Goal: Use online tool/utility: Utilize a website feature to perform a specific function

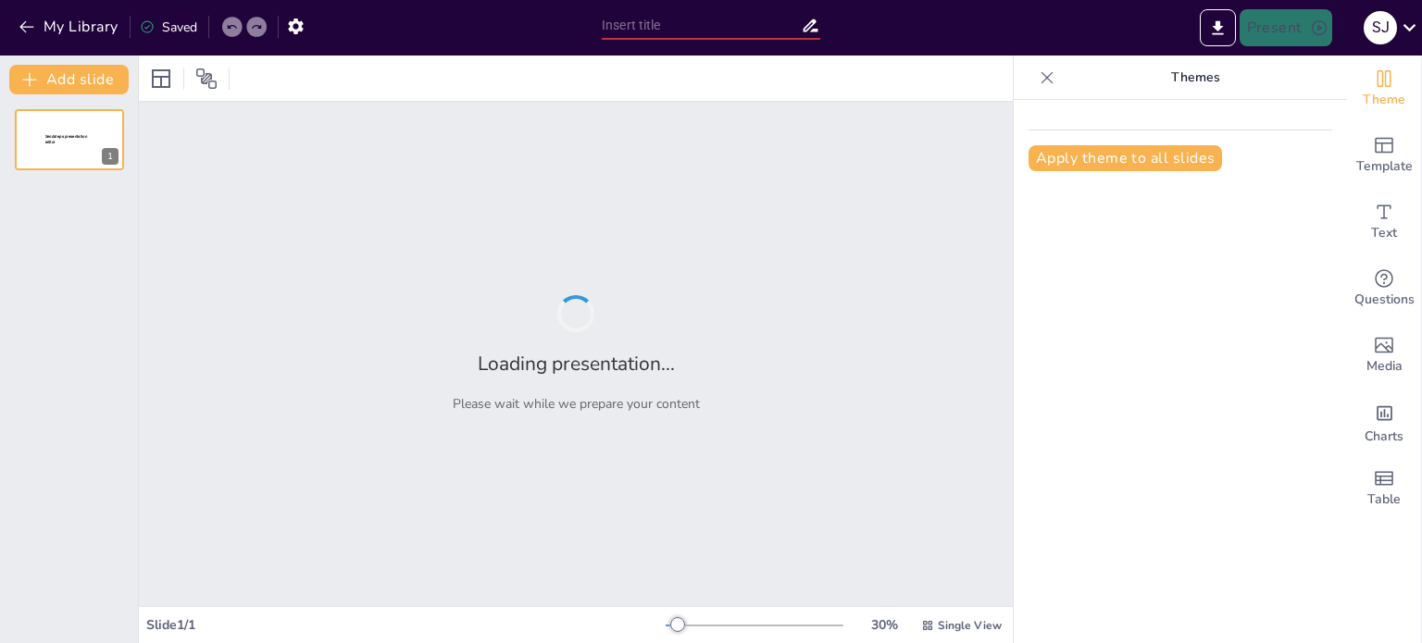
type input "VentureNest: Transforming Ideas into Scalable Businesses"
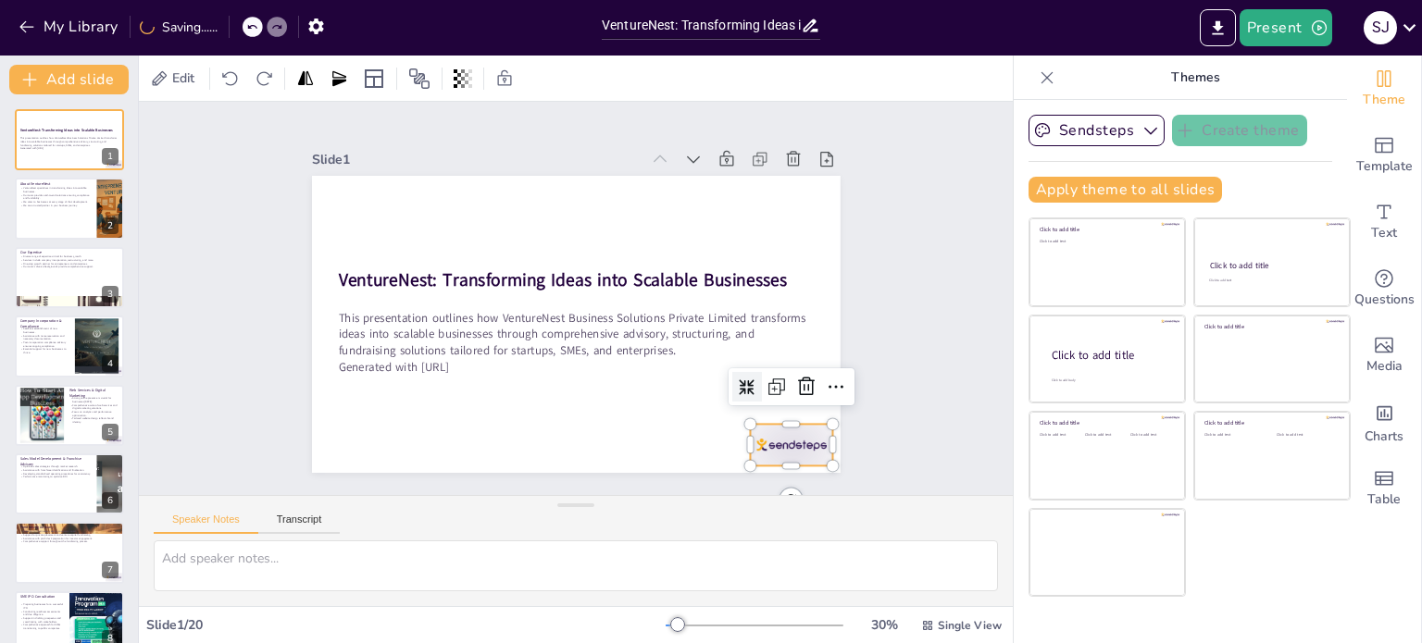
click at [784, 443] on div at bounding box center [774, 467] width 86 height 50
click at [800, 399] on icon at bounding box center [795, 411] width 24 height 24
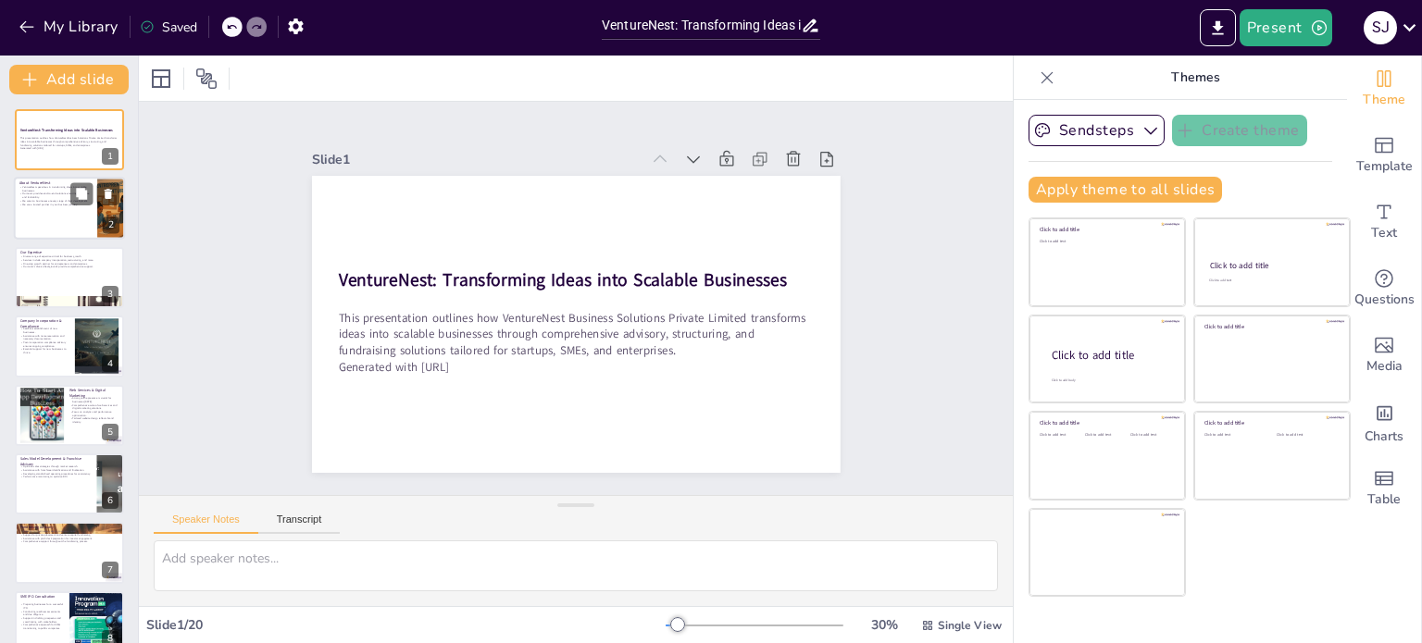
click at [58, 209] on div at bounding box center [69, 209] width 111 height 63
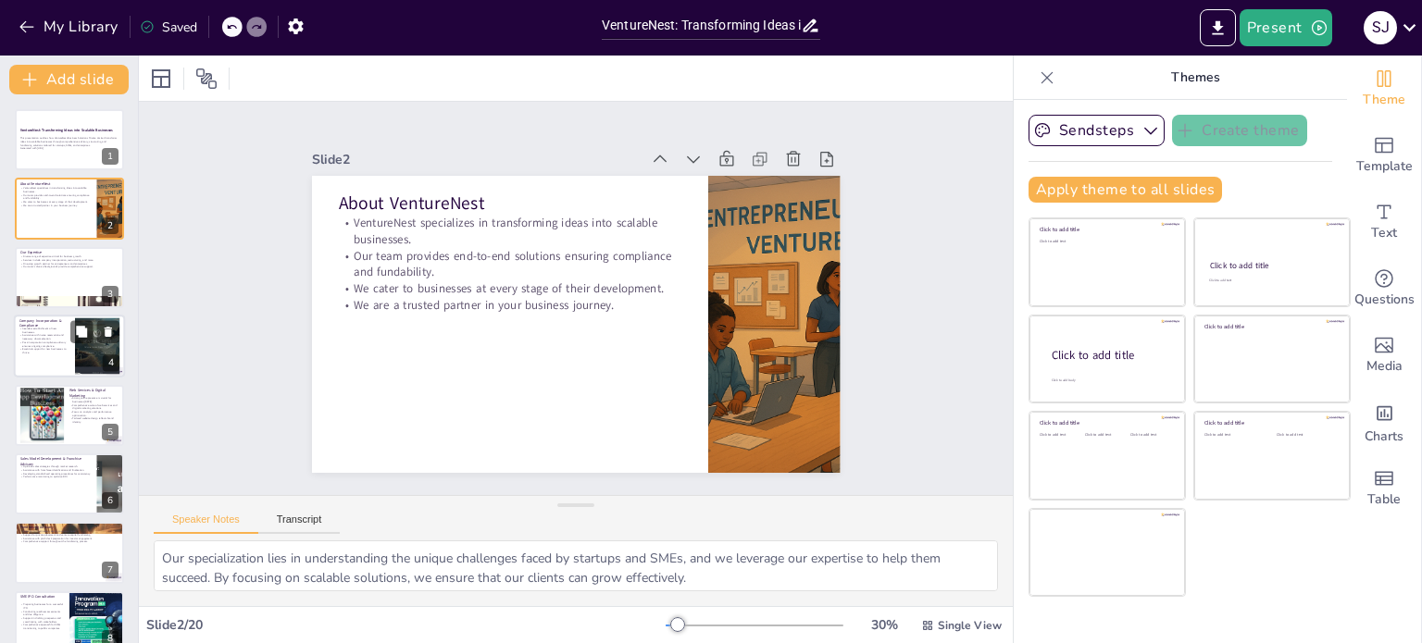
click at [69, 363] on div at bounding box center [69, 346] width 111 height 63
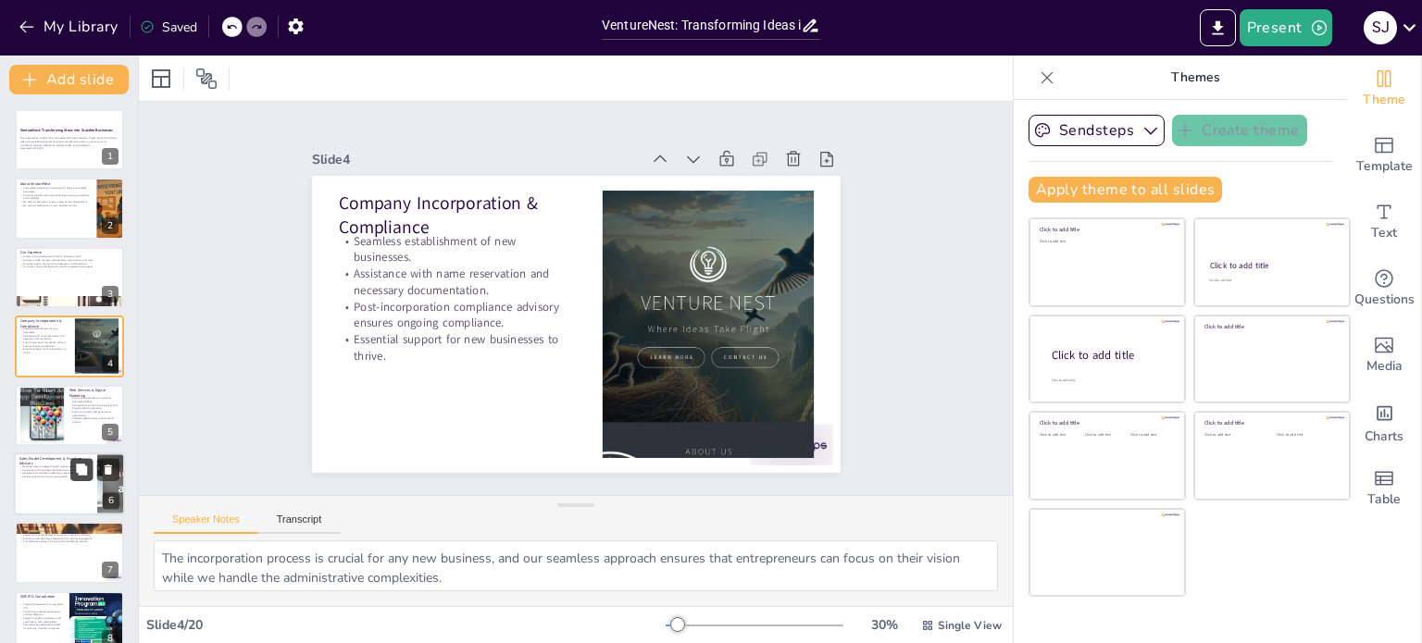
click at [77, 480] on button at bounding box center [81, 469] width 22 height 22
type textarea "Optimizing sales strategies is essential for businesses to remain competitive, …"
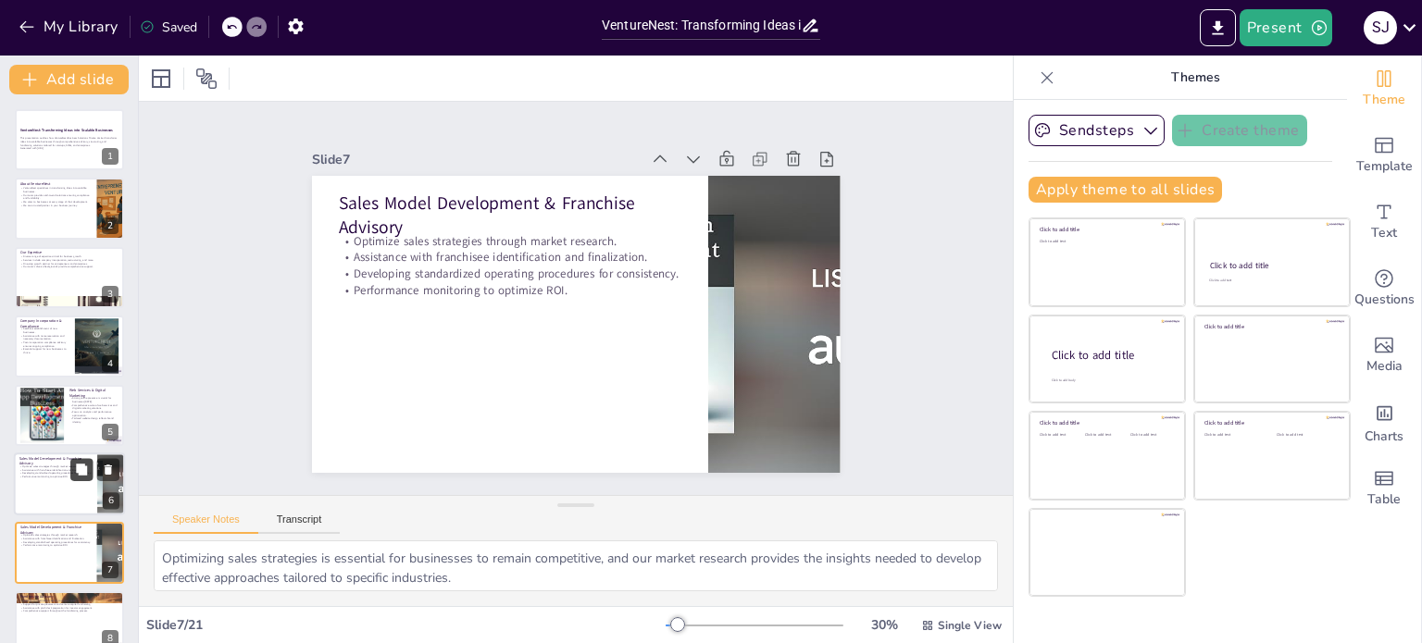
scroll to position [184, 0]
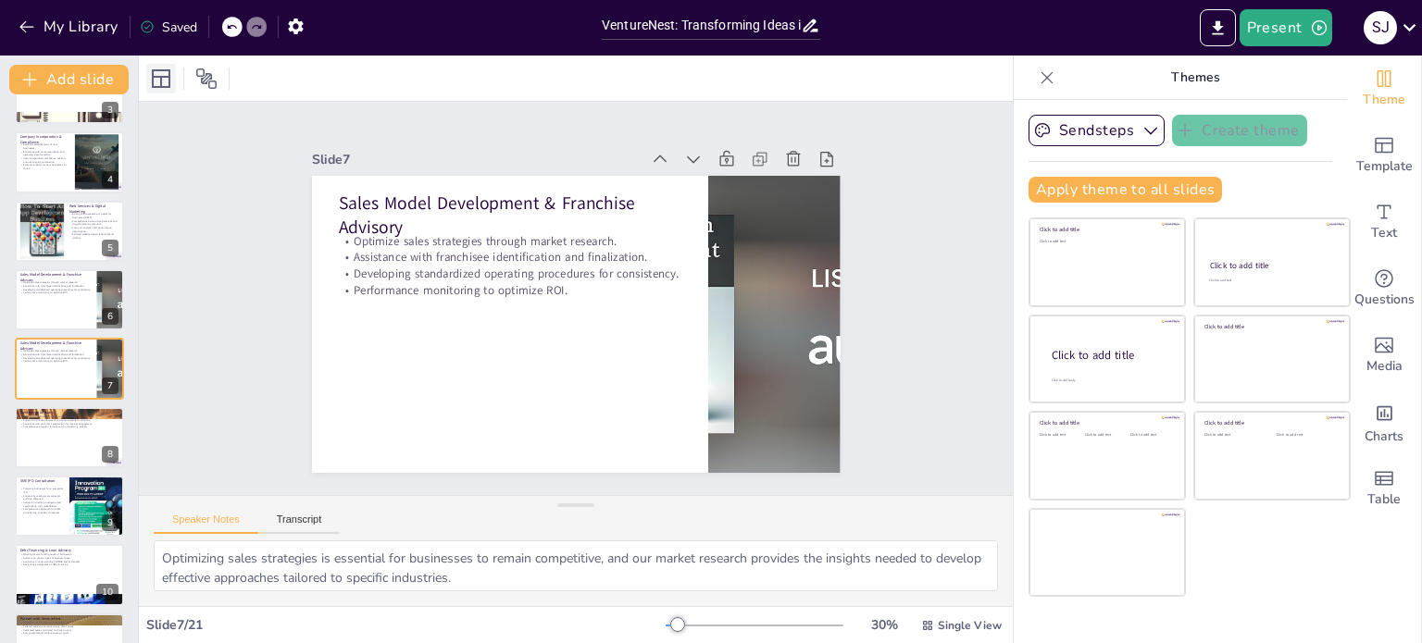
click at [170, 73] on icon at bounding box center [161, 79] width 22 height 22
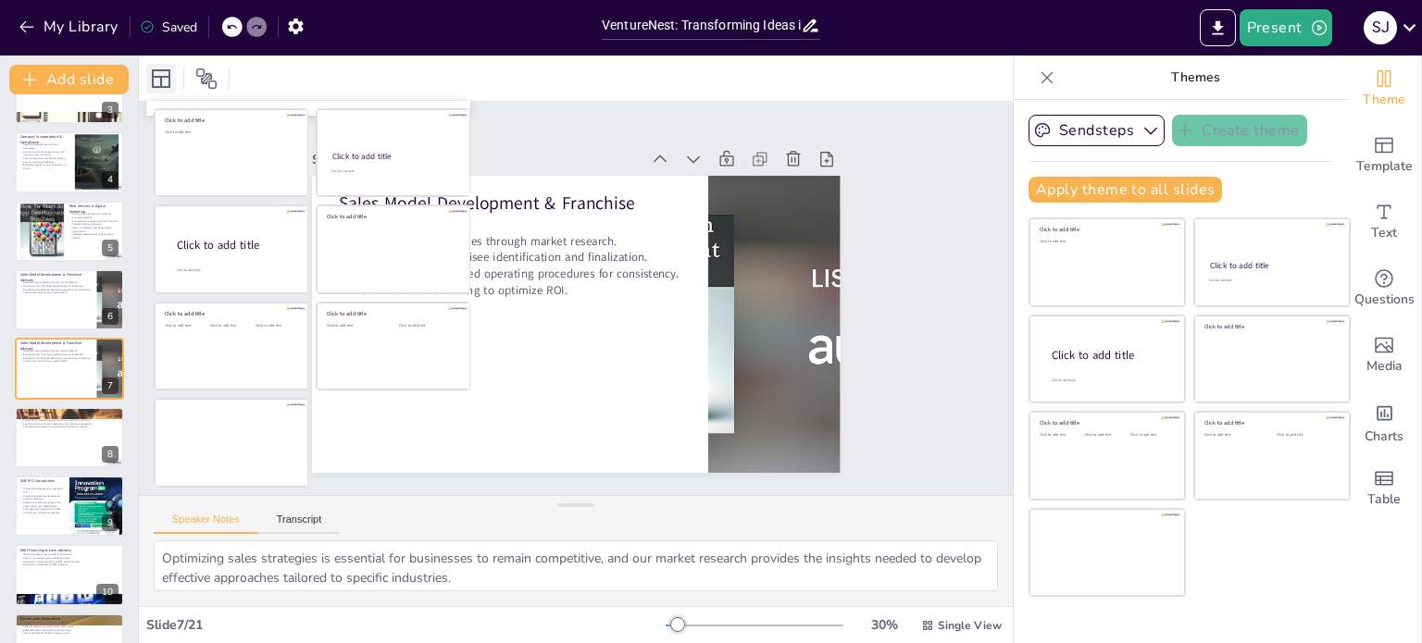
click at [170, 73] on icon at bounding box center [161, 79] width 22 height 22
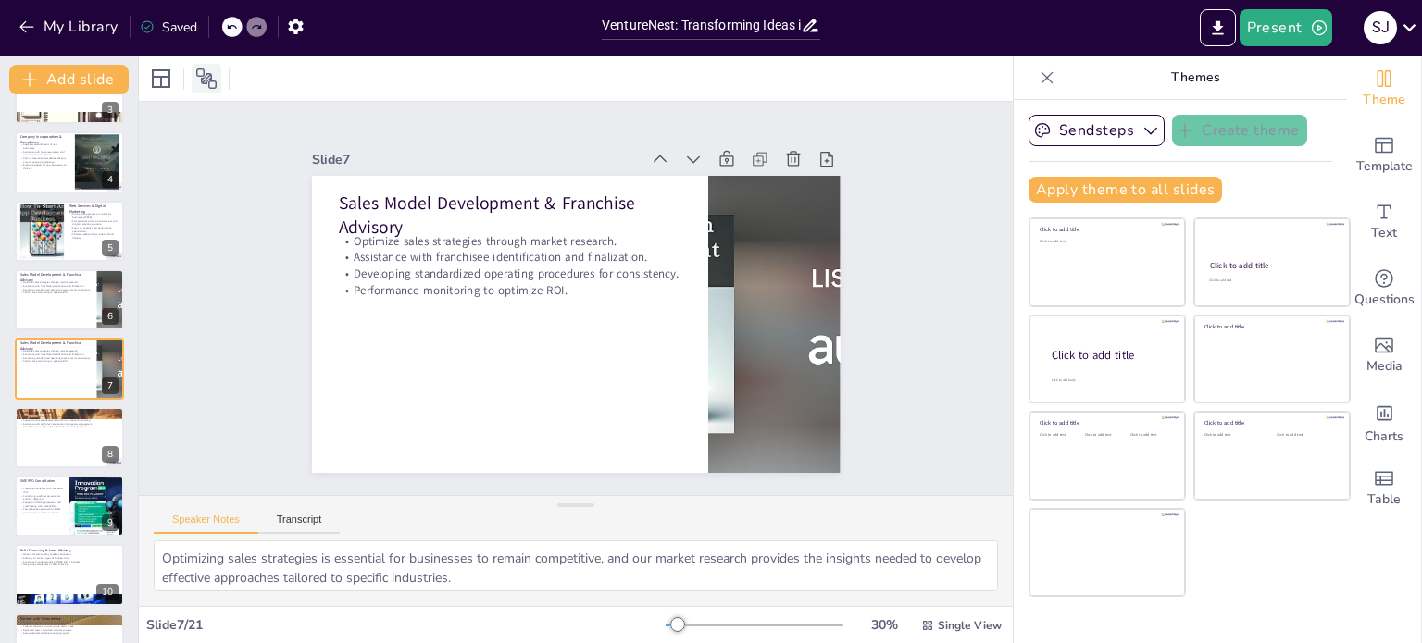
click at [212, 66] on div at bounding box center [207, 79] width 30 height 30
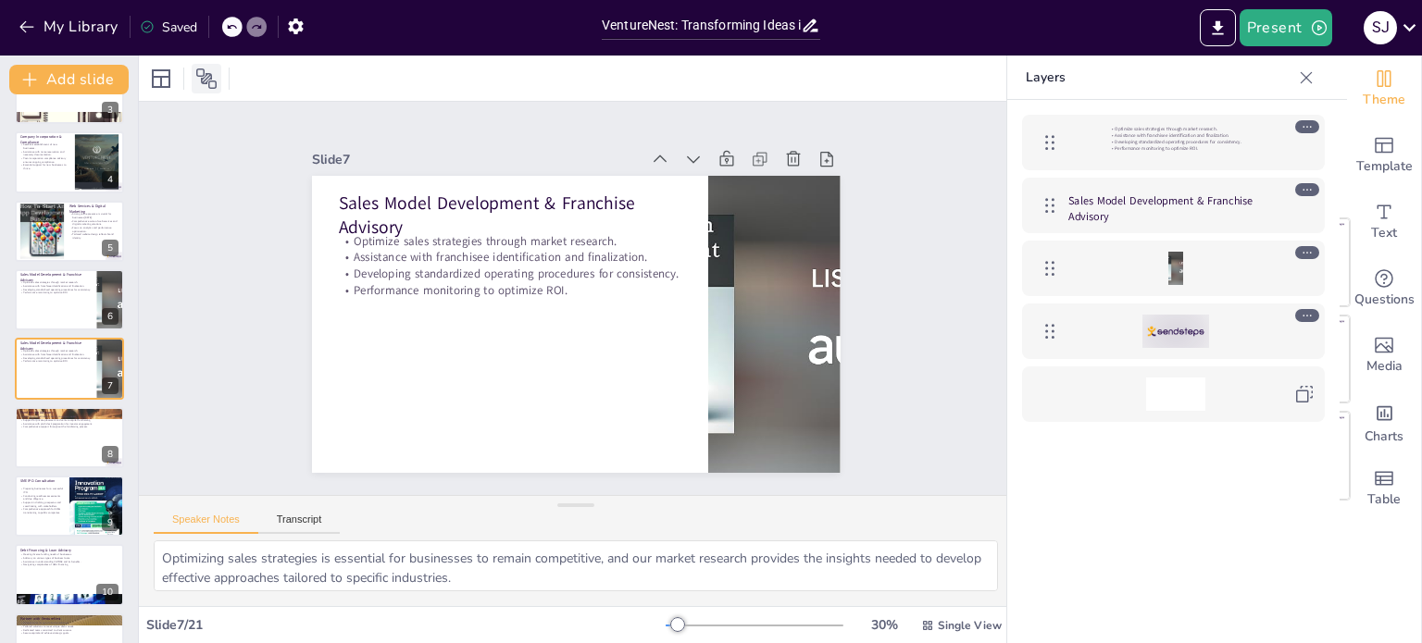
click at [212, 66] on div at bounding box center [207, 79] width 30 height 30
click at [1182, 506] on div "Optimize sales strategies through market research. Assistance with franchisee i…" at bounding box center [1173, 399] width 332 height 599
click at [1316, 72] on div at bounding box center [1306, 78] width 30 height 30
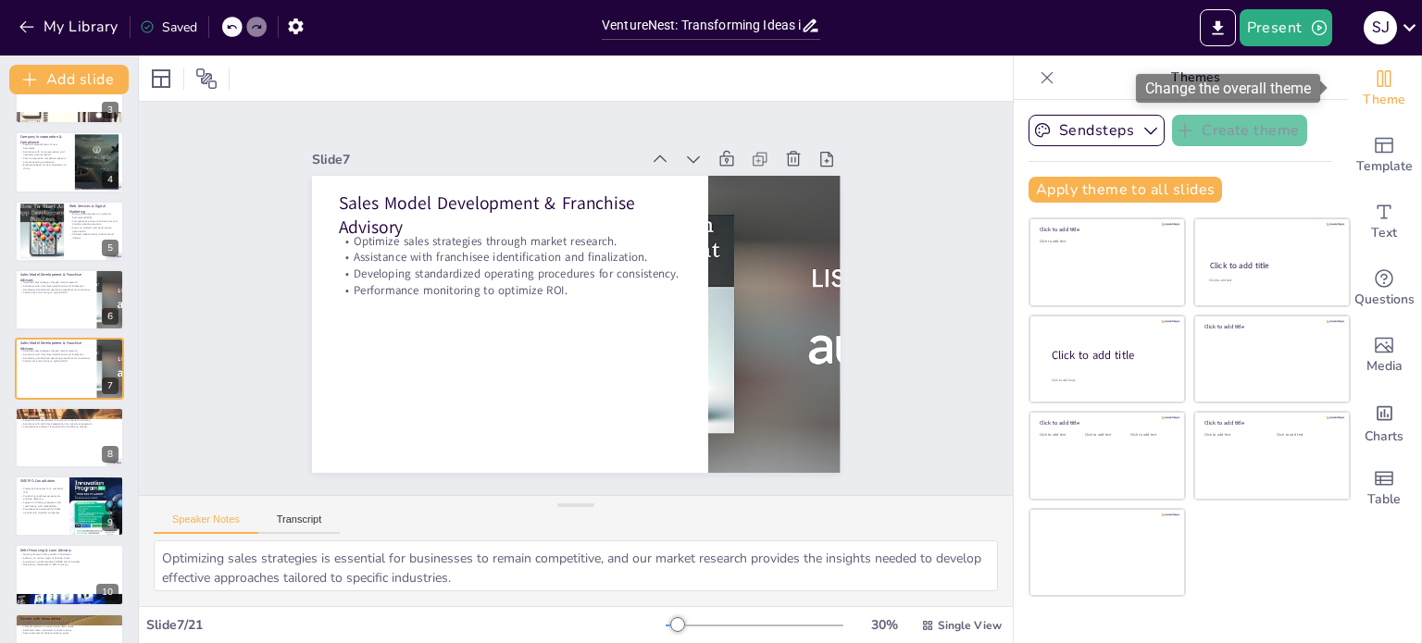
click at [1373, 80] on icon "Change the overall theme" at bounding box center [1384, 79] width 22 height 22
click at [1364, 93] on span "Theme" at bounding box center [1384, 100] width 43 height 20
click at [1285, 89] on div "Change the overall theme" at bounding box center [1228, 88] width 184 height 29
click at [1374, 97] on span "Theme" at bounding box center [1384, 100] width 43 height 20
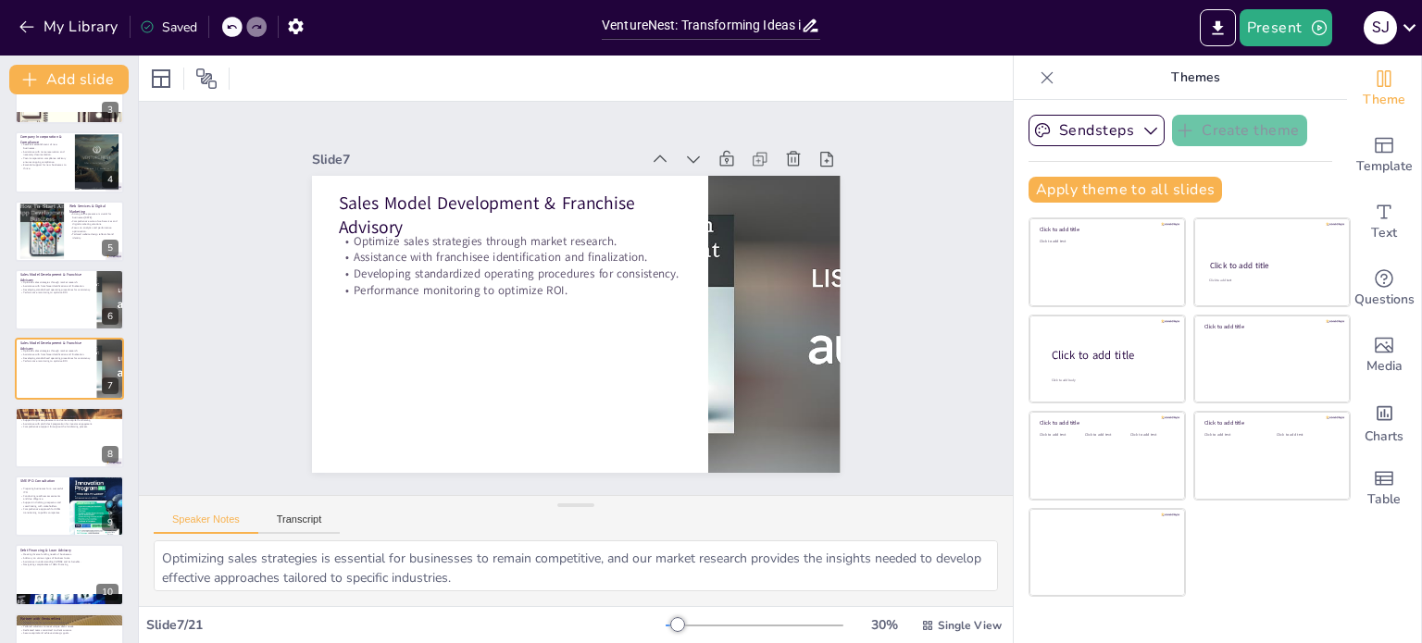
click at [1233, 83] on p "Themes" at bounding box center [1195, 78] width 267 height 44
click at [1184, 77] on p "Themes" at bounding box center [1195, 78] width 267 height 44
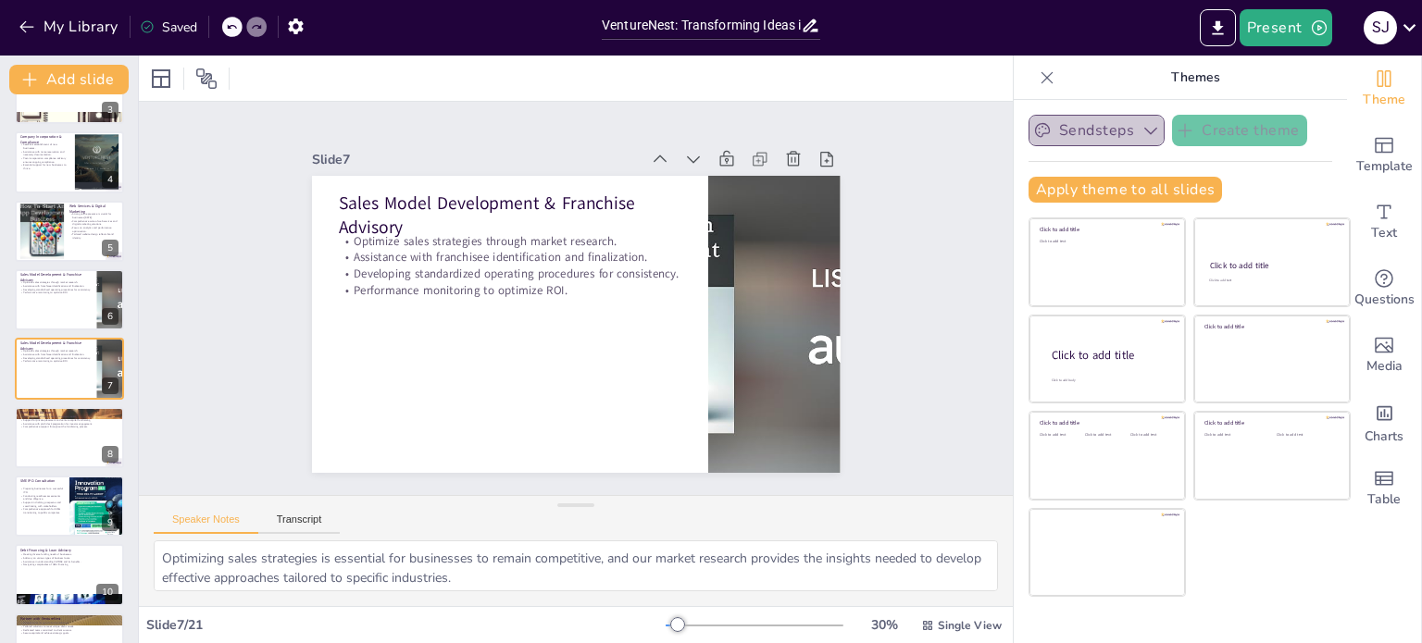
click at [1089, 136] on button "Sendsteps" at bounding box center [1096, 130] width 136 height 31
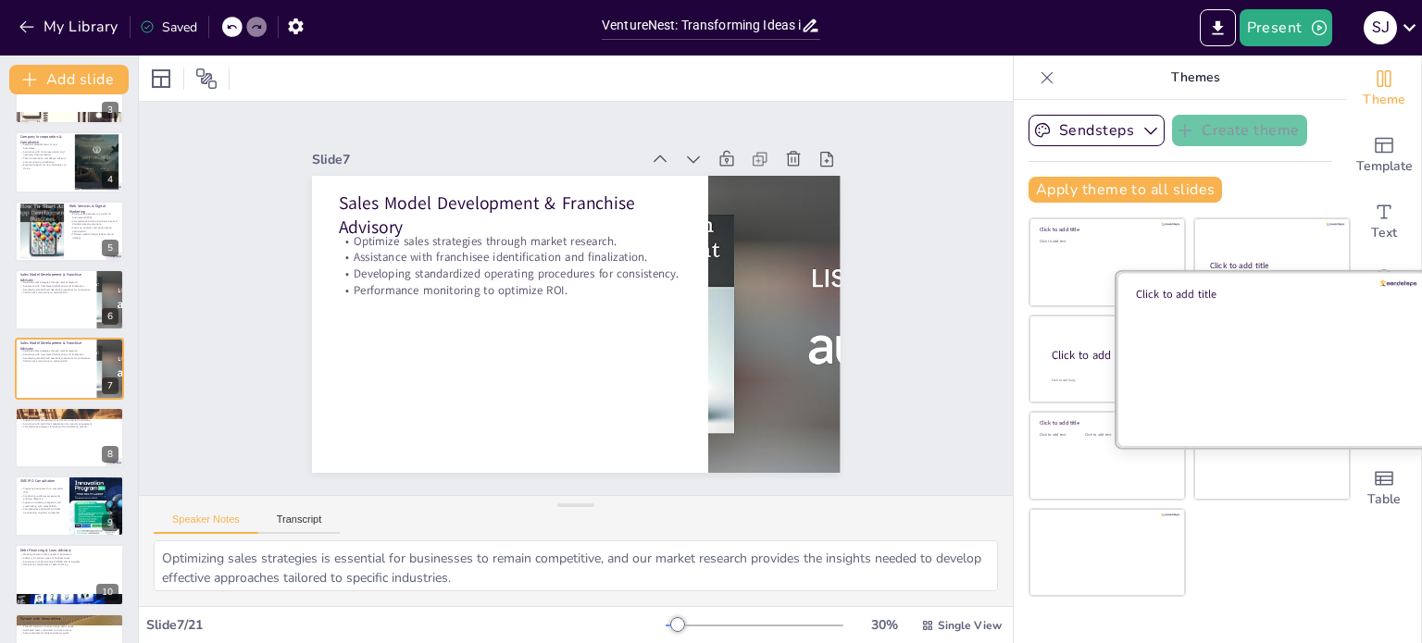
drag, startPoint x: 1225, startPoint y: 573, endPoint x: 1296, endPoint y: 329, distance: 254.6
click at [1296, 329] on div "Click to add title Click to add text Click to add title Click to add text Click…" at bounding box center [1189, 408] width 322 height 380
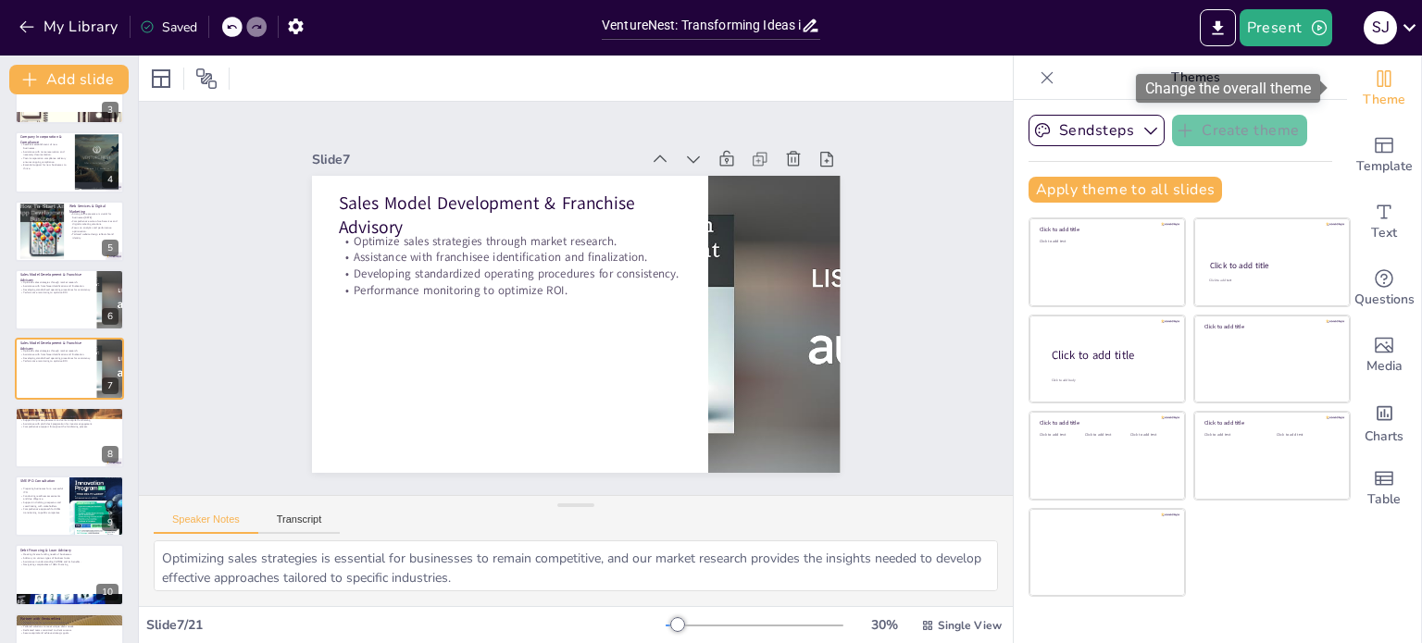
click at [1374, 77] on icon "Change the overall theme" at bounding box center [1384, 79] width 22 height 22
click at [1373, 106] on span "Theme" at bounding box center [1384, 100] width 43 height 20
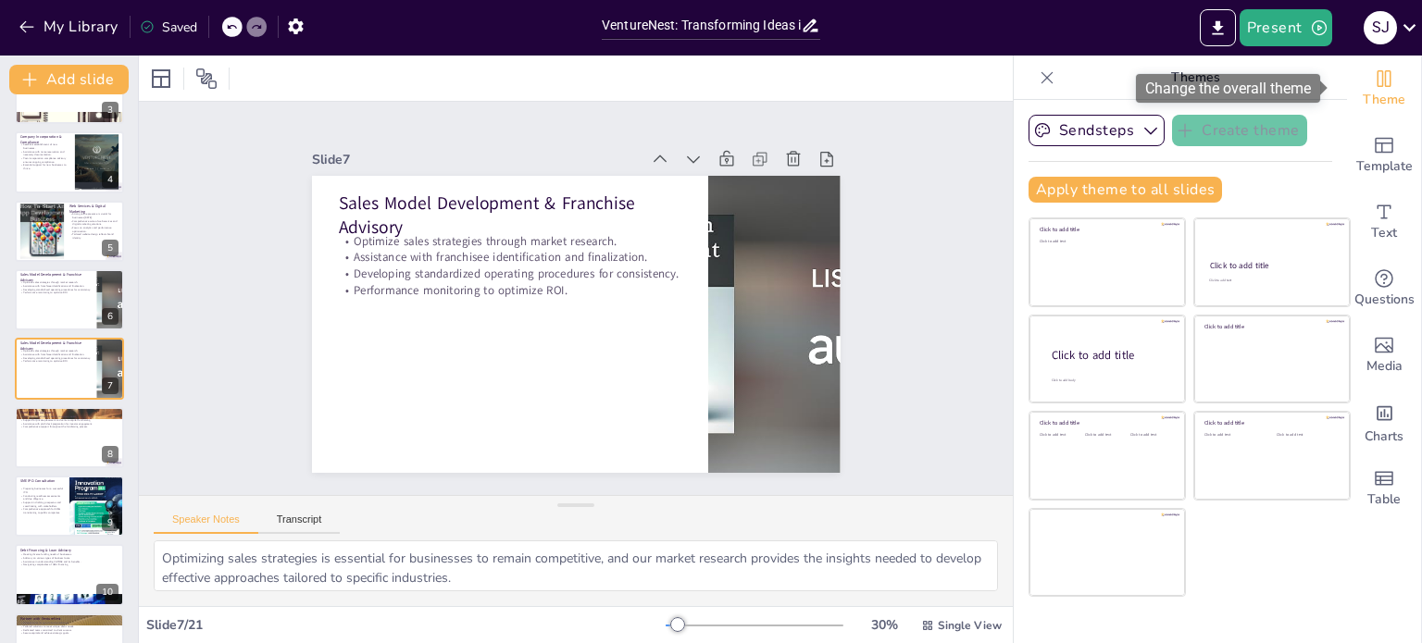
click at [1373, 106] on span "Theme" at bounding box center [1384, 100] width 43 height 20
click at [1373, 83] on icon "Change the overall theme" at bounding box center [1384, 79] width 22 height 22
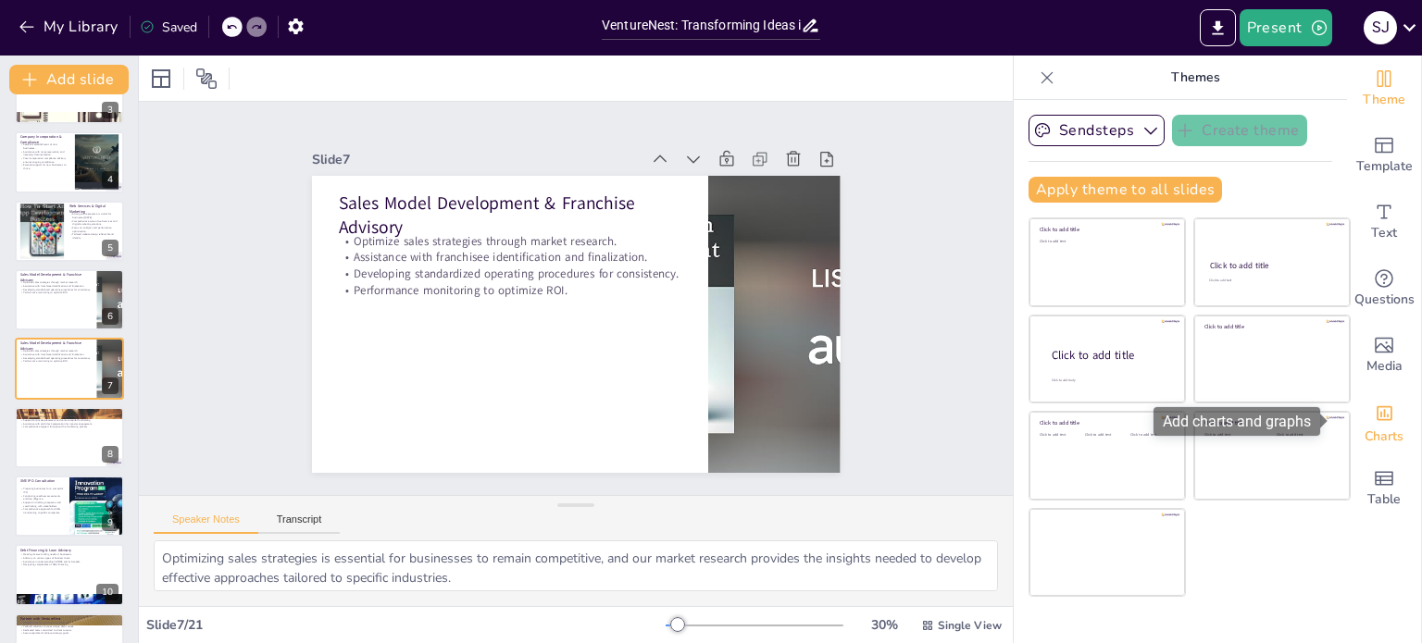
click at [1349, 425] on div "Charts" at bounding box center [1384, 422] width 74 height 67
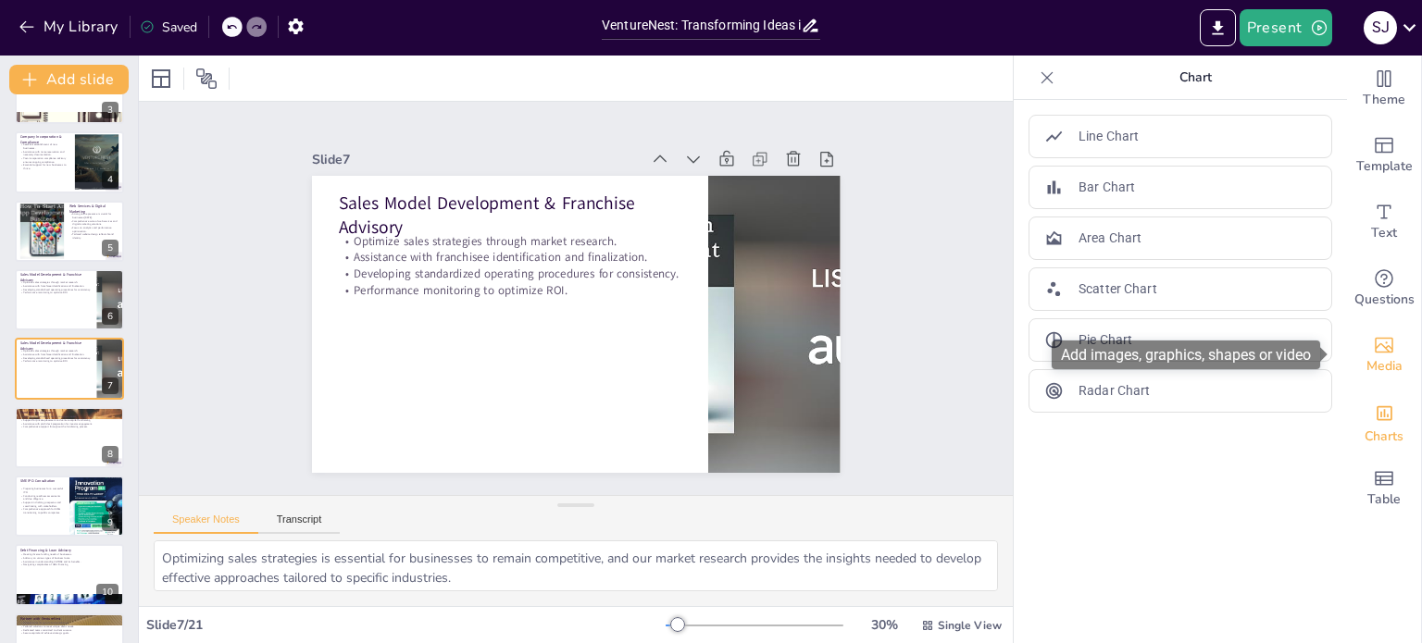
click at [1377, 339] on icon "Add images, graphics, shapes or video" at bounding box center [1384, 345] width 22 height 22
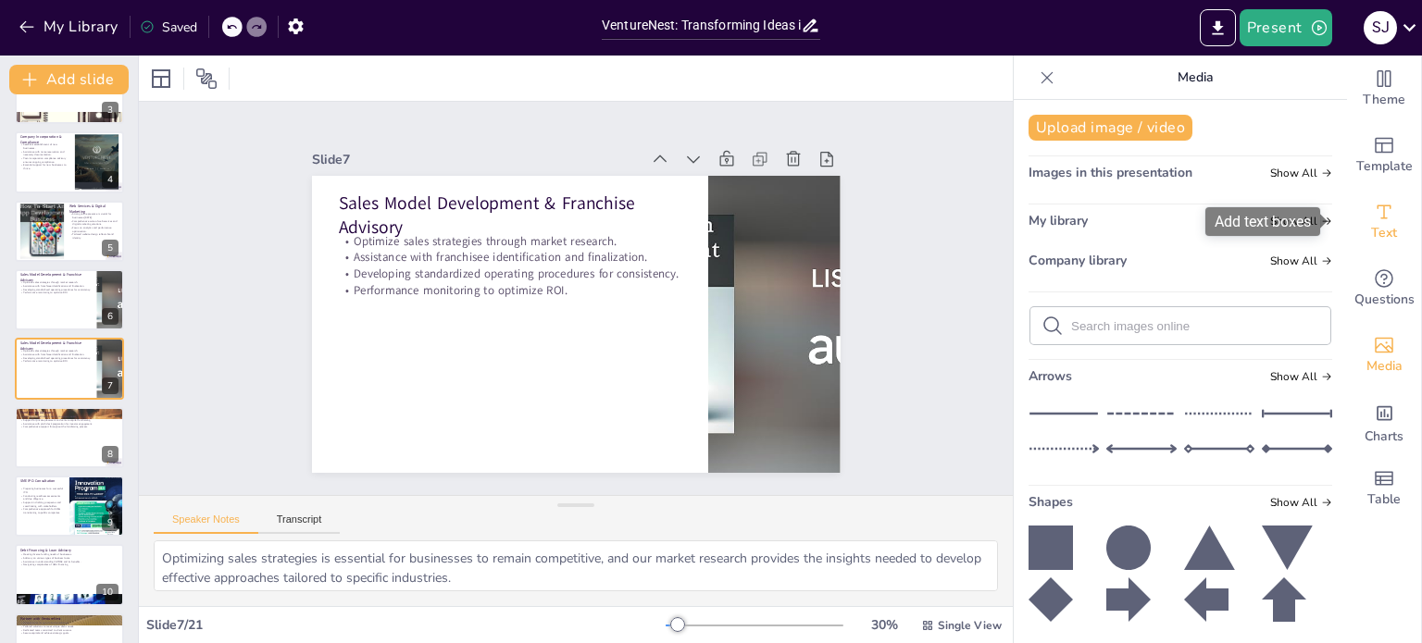
click at [1372, 247] on div "Text" at bounding box center [1384, 222] width 74 height 67
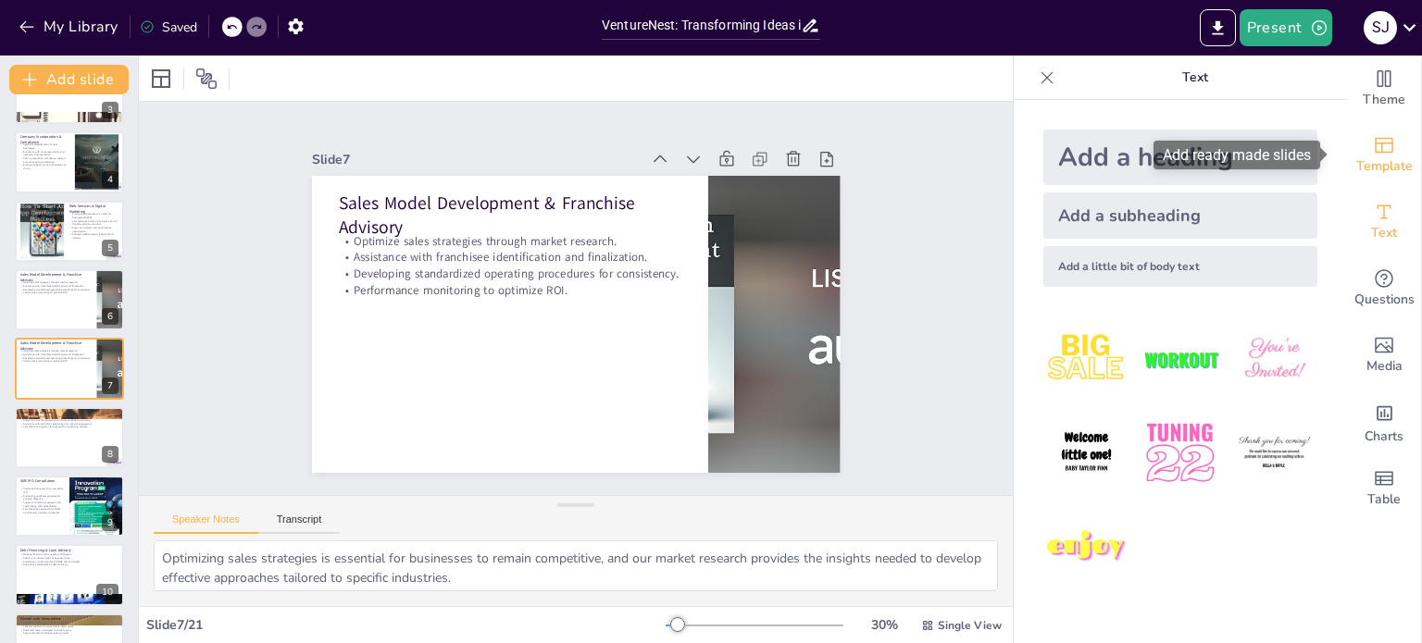
click at [1370, 173] on span "Template" at bounding box center [1384, 166] width 56 height 20
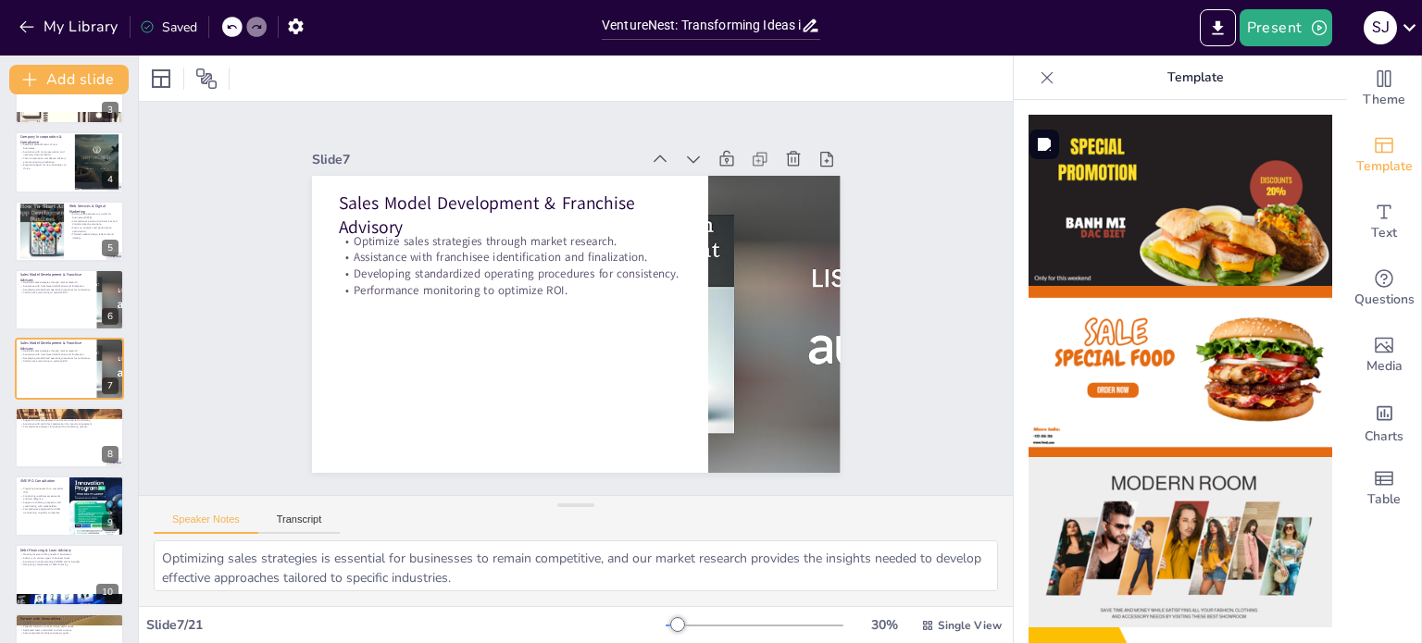
click at [1155, 225] on img at bounding box center [1180, 200] width 304 height 171
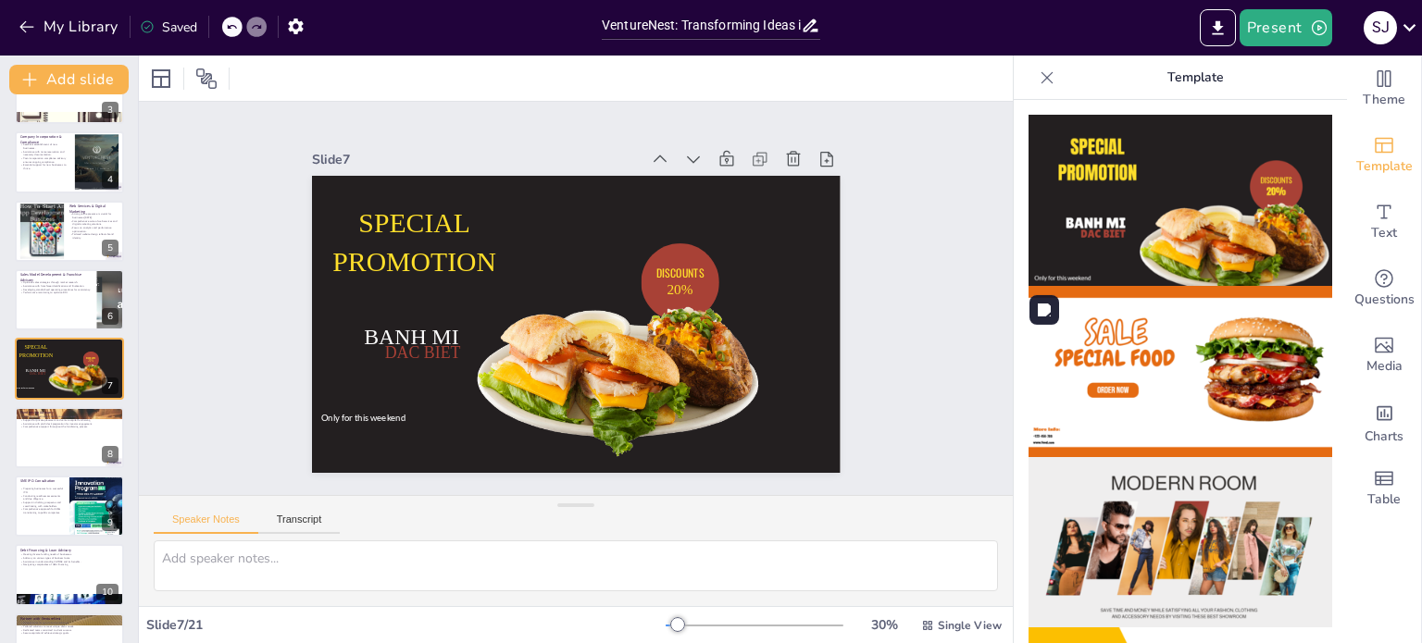
click at [1176, 351] on img at bounding box center [1180, 371] width 304 height 171
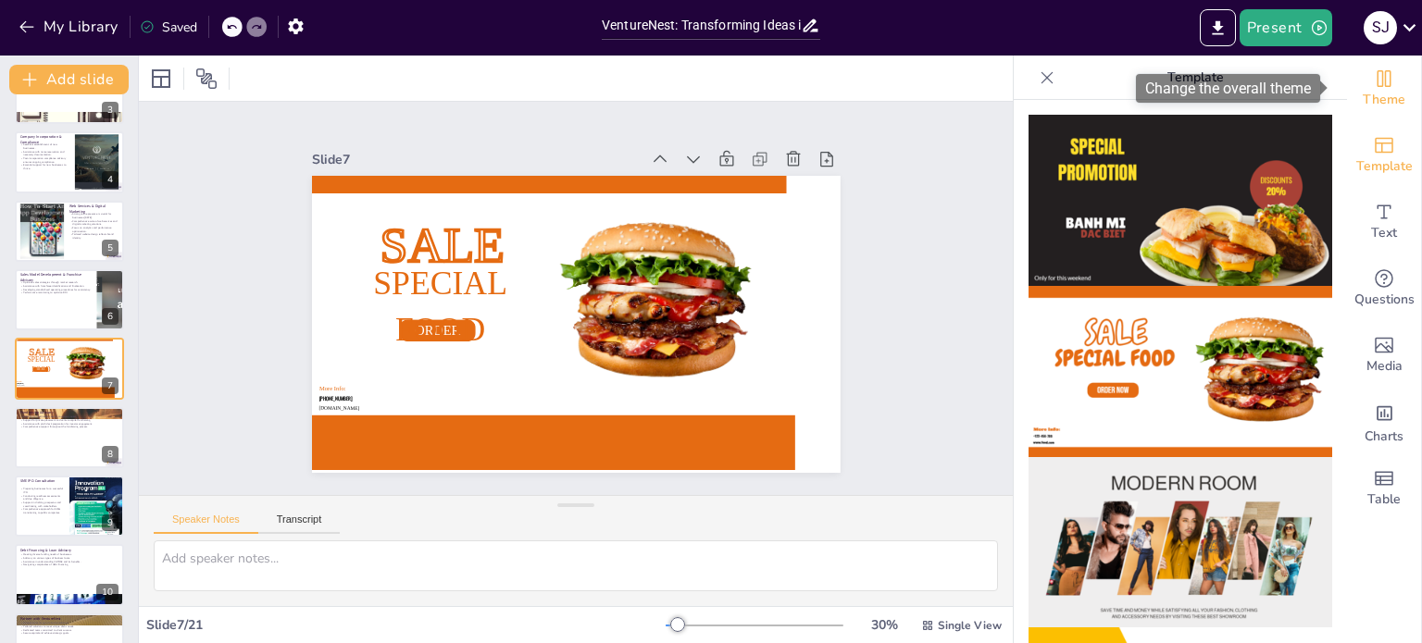
click at [1381, 104] on span "Theme" at bounding box center [1384, 100] width 43 height 20
